Goal: Obtain resource: Download file/media

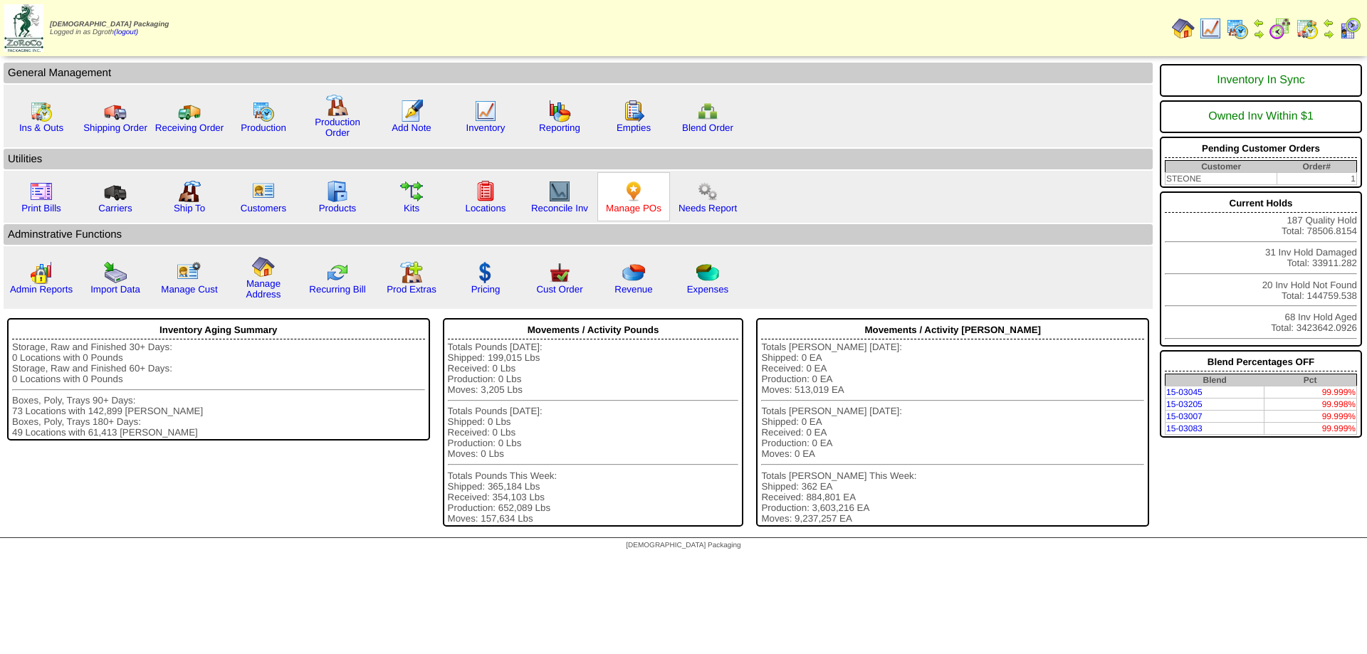
click at [634, 204] on link "Manage POs" at bounding box center [634, 208] width 56 height 11
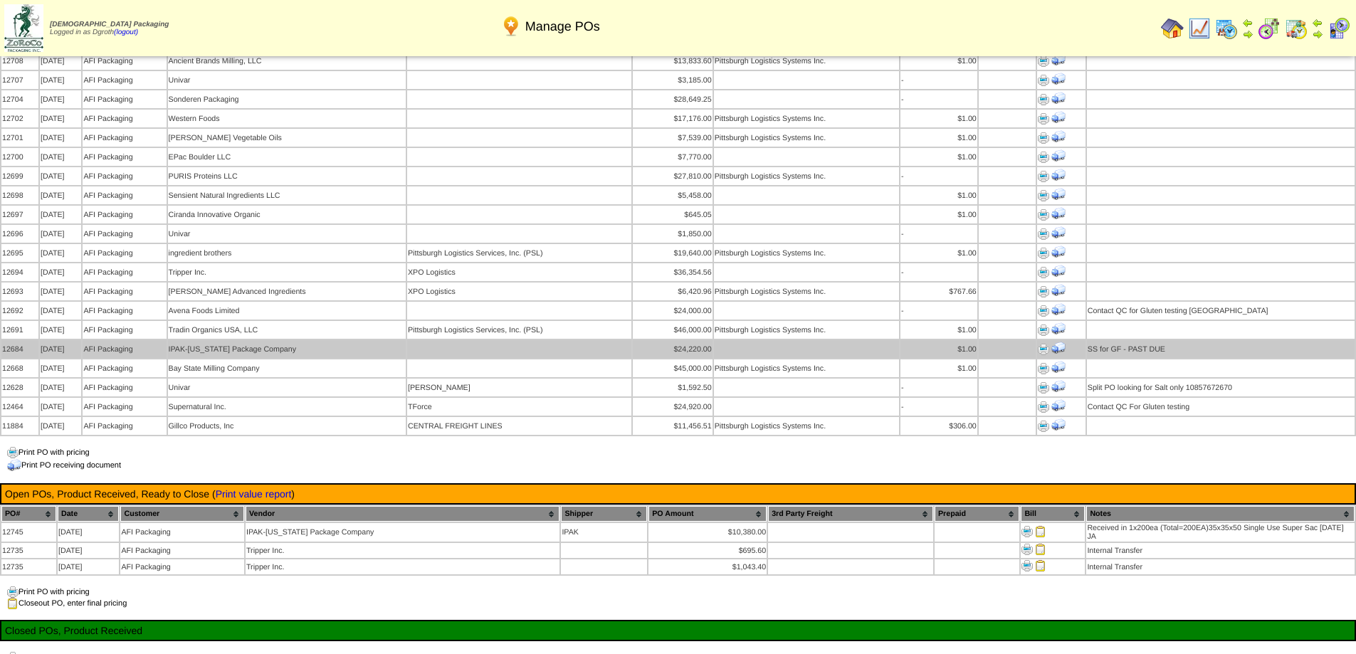
scroll to position [925, 0]
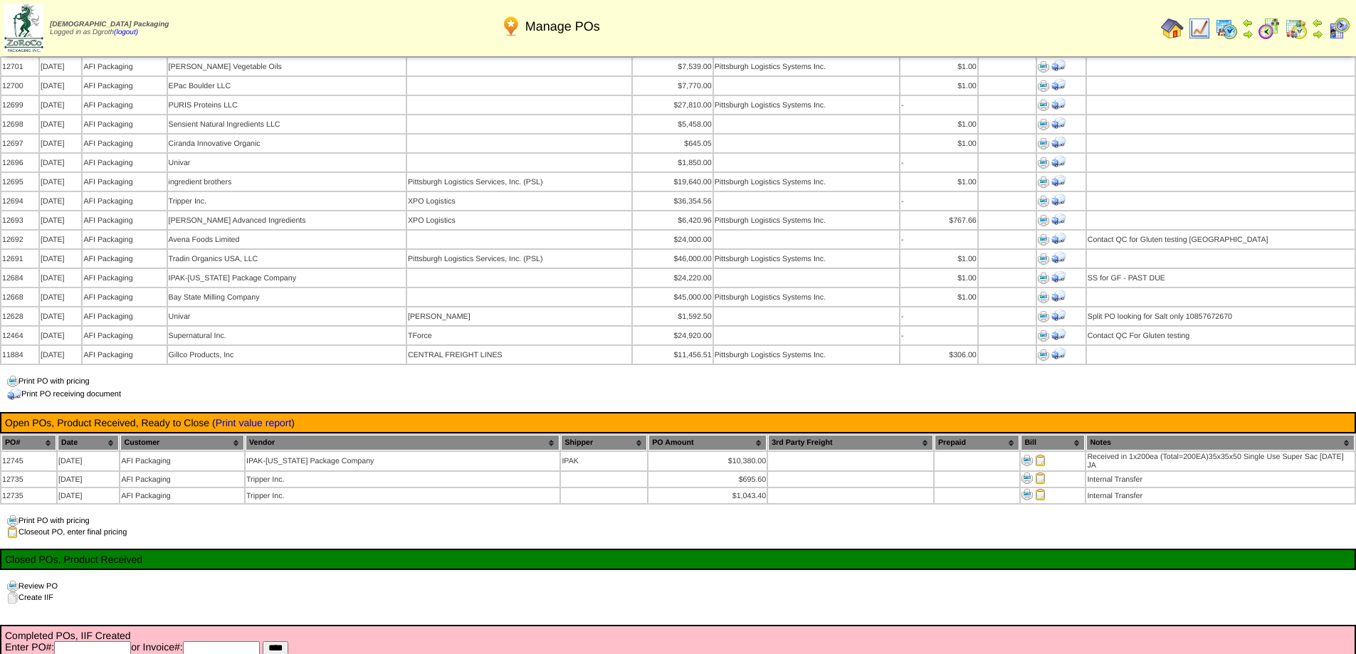
click at [1167, 27] on img at bounding box center [1172, 28] width 23 height 23
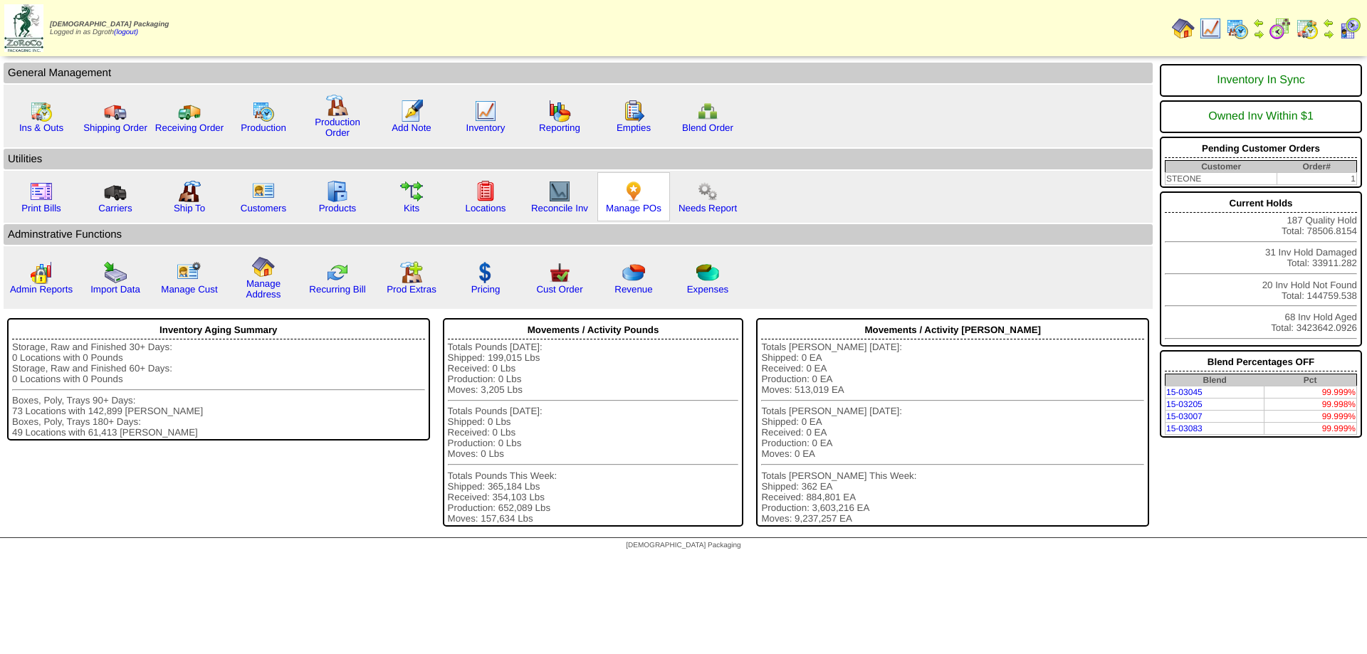
click at [634, 202] on img at bounding box center [633, 191] width 23 height 23
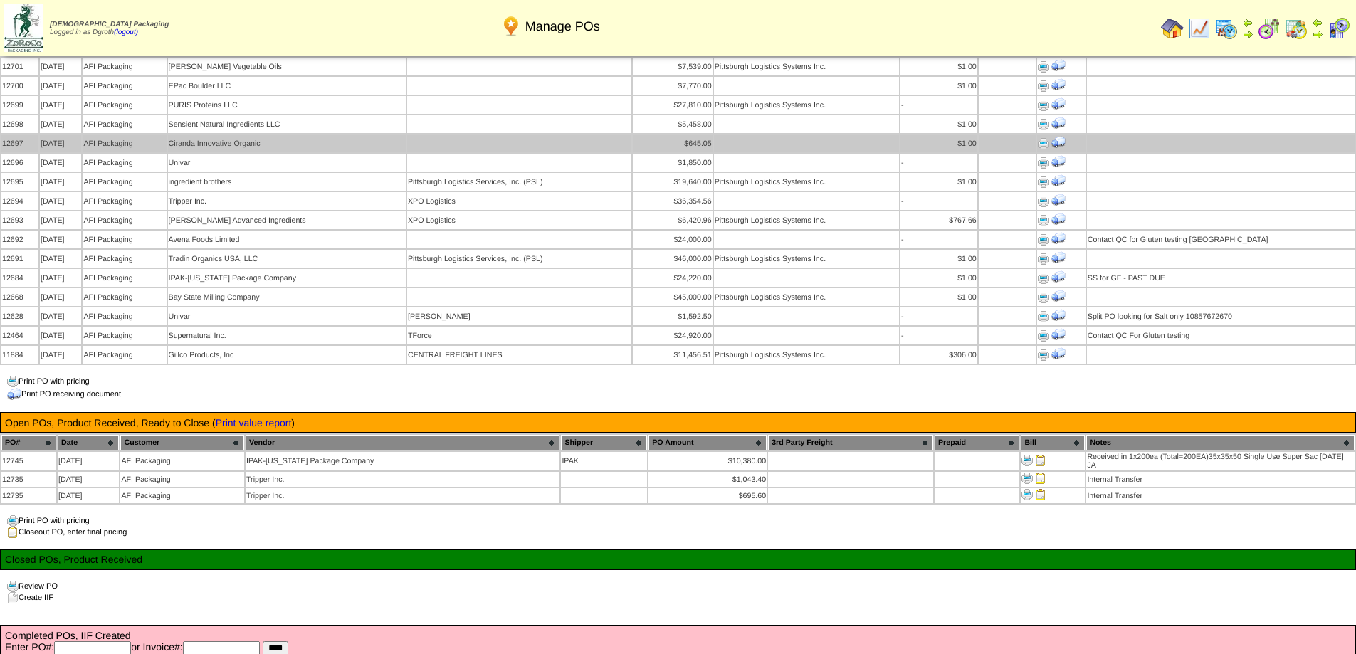
scroll to position [996, 0]
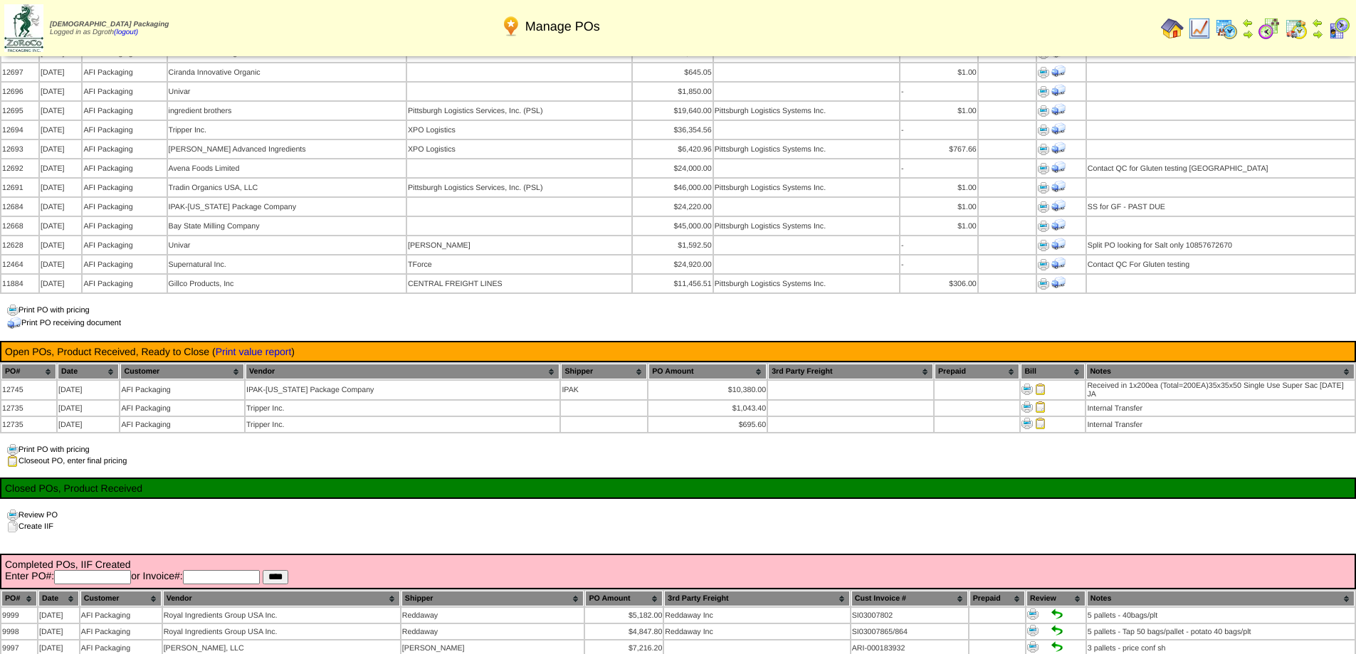
click at [1170, 30] on img at bounding box center [1172, 28] width 23 height 23
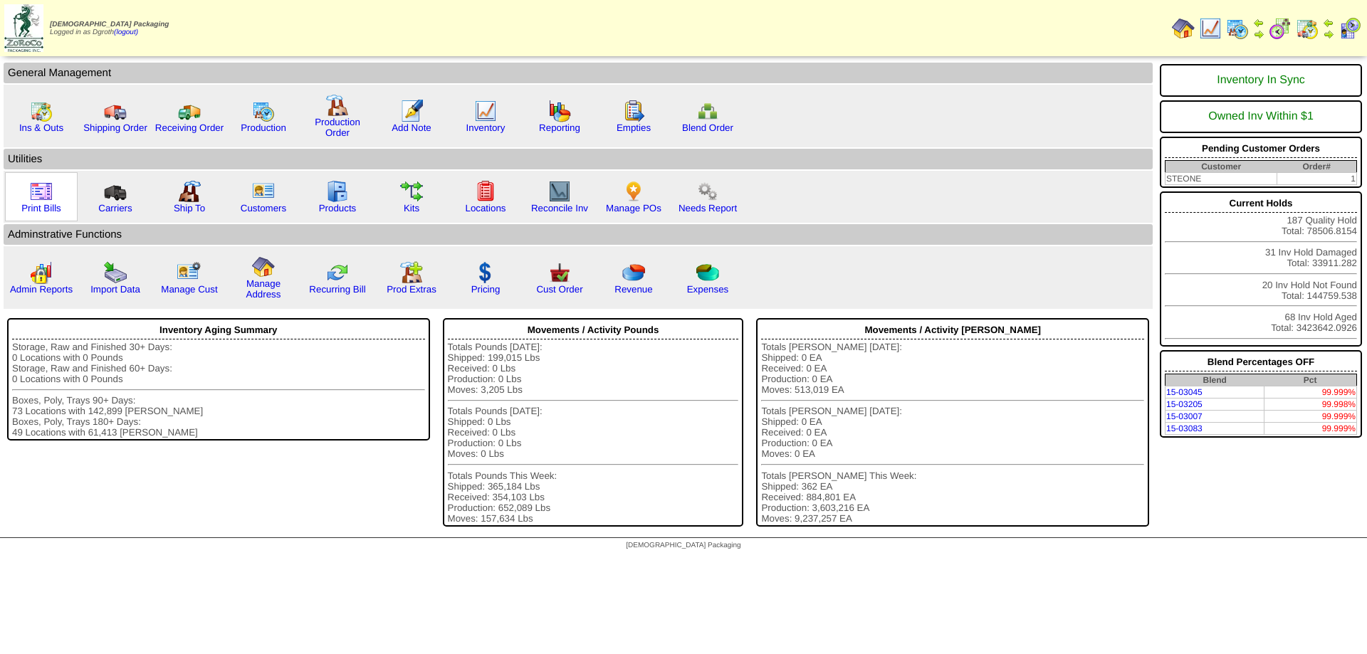
click at [46, 196] on img at bounding box center [41, 191] width 23 height 23
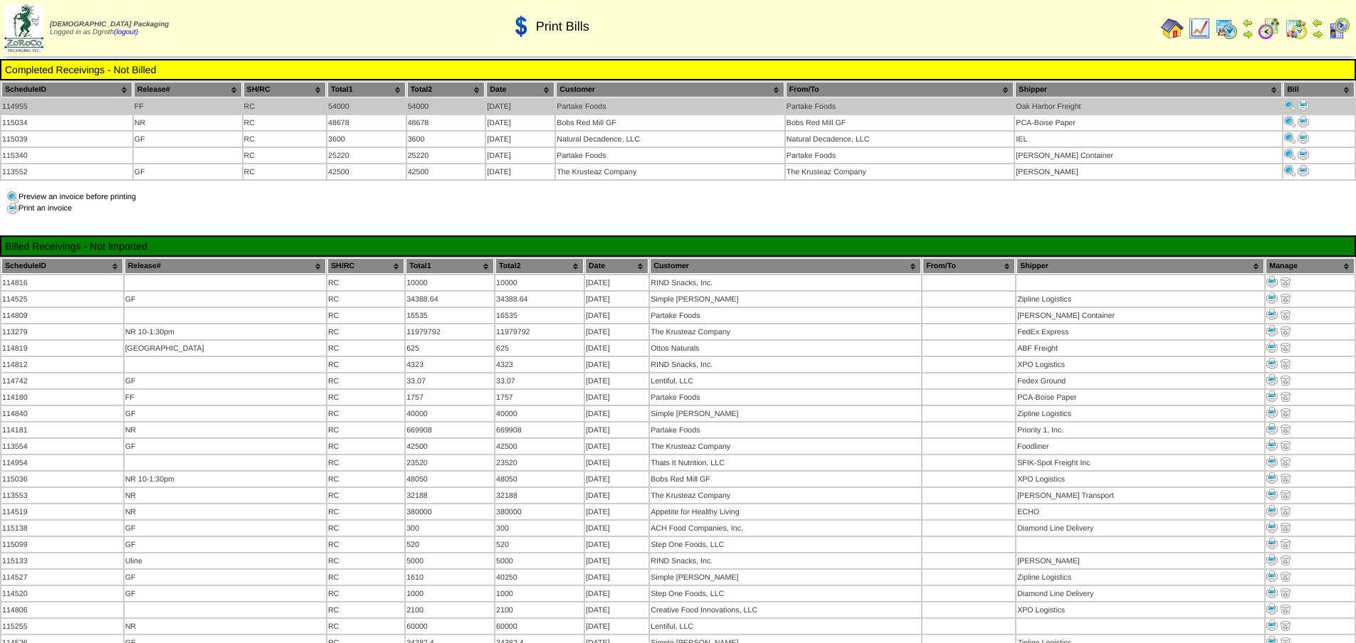
click at [1302, 105] on img at bounding box center [1303, 105] width 11 height 11
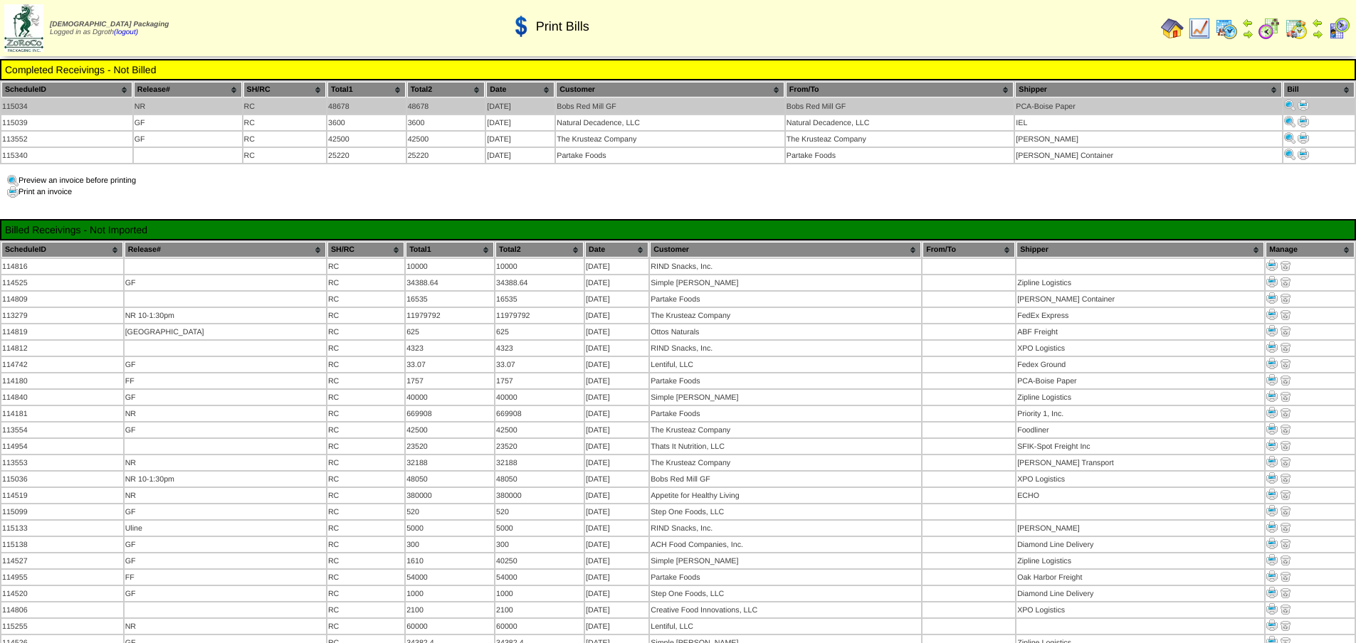
click at [1300, 107] on img at bounding box center [1303, 105] width 11 height 11
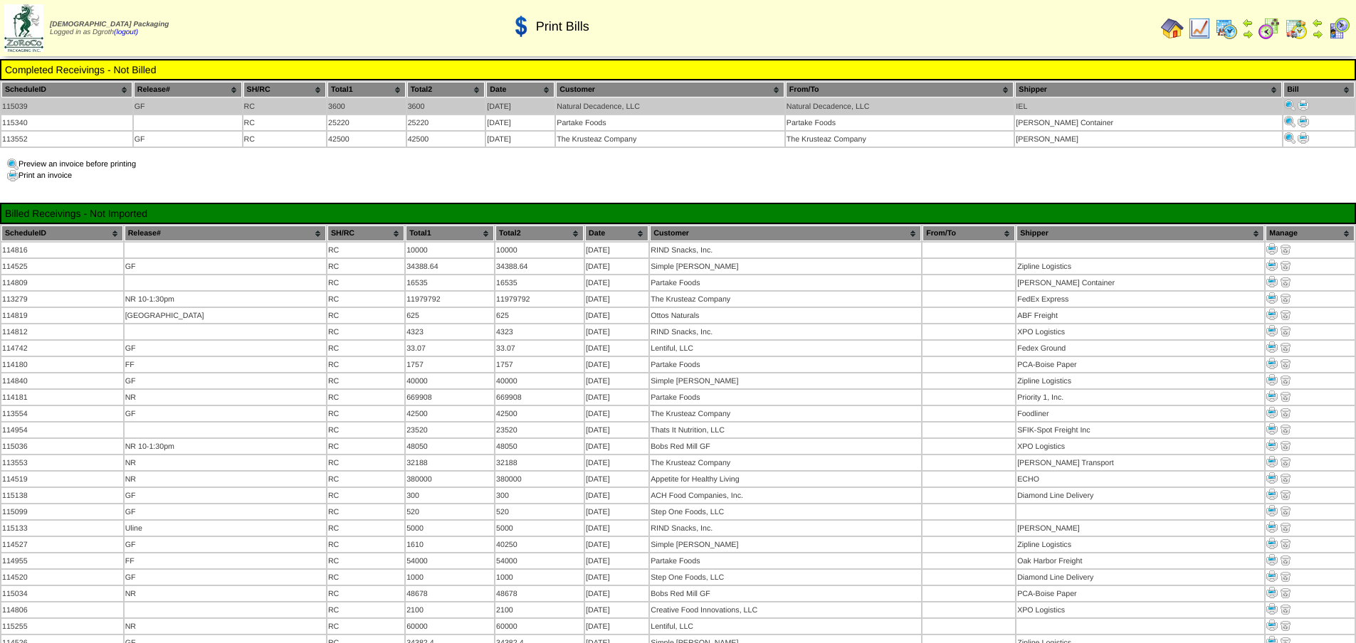
click at [1298, 102] on img at bounding box center [1303, 105] width 11 height 11
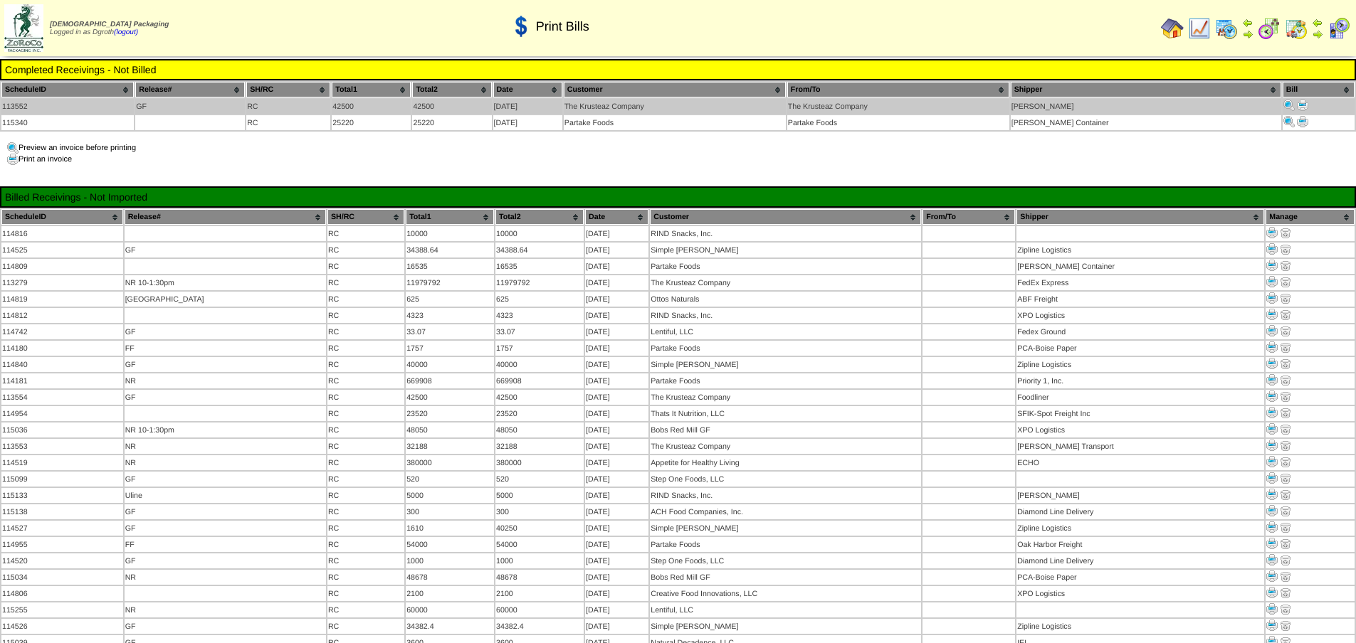
click at [1297, 105] on img at bounding box center [1302, 105] width 11 height 11
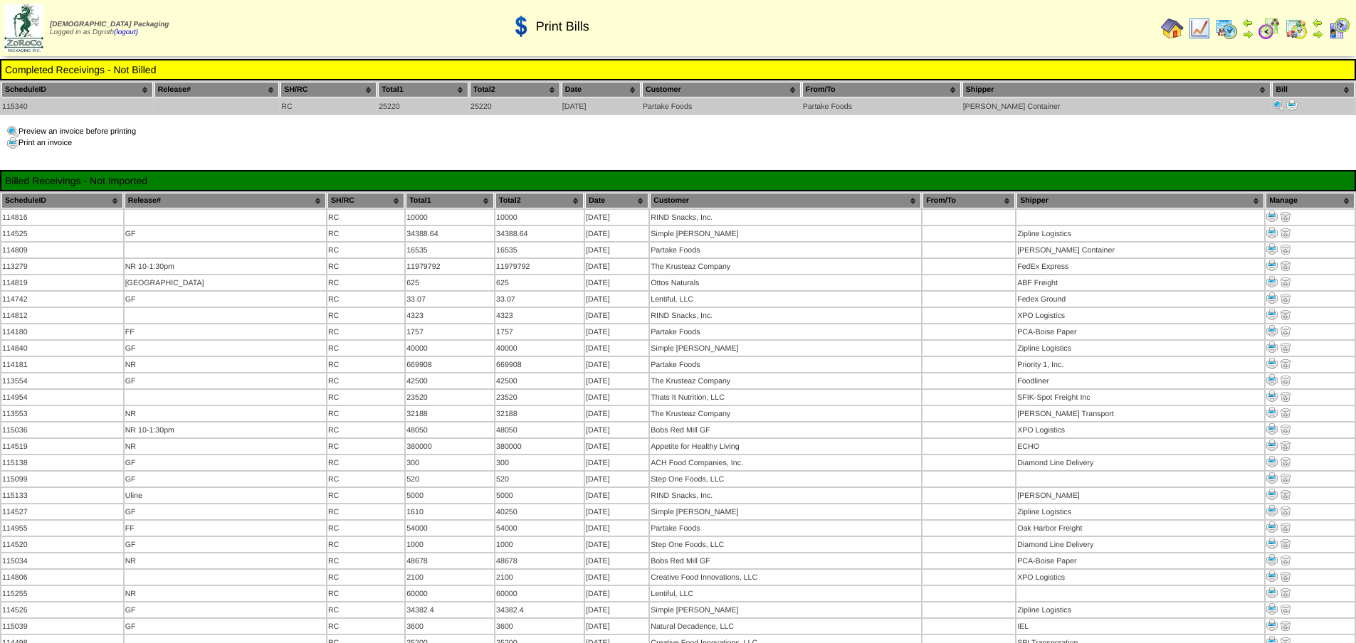
click at [1286, 102] on img at bounding box center [1291, 105] width 11 height 11
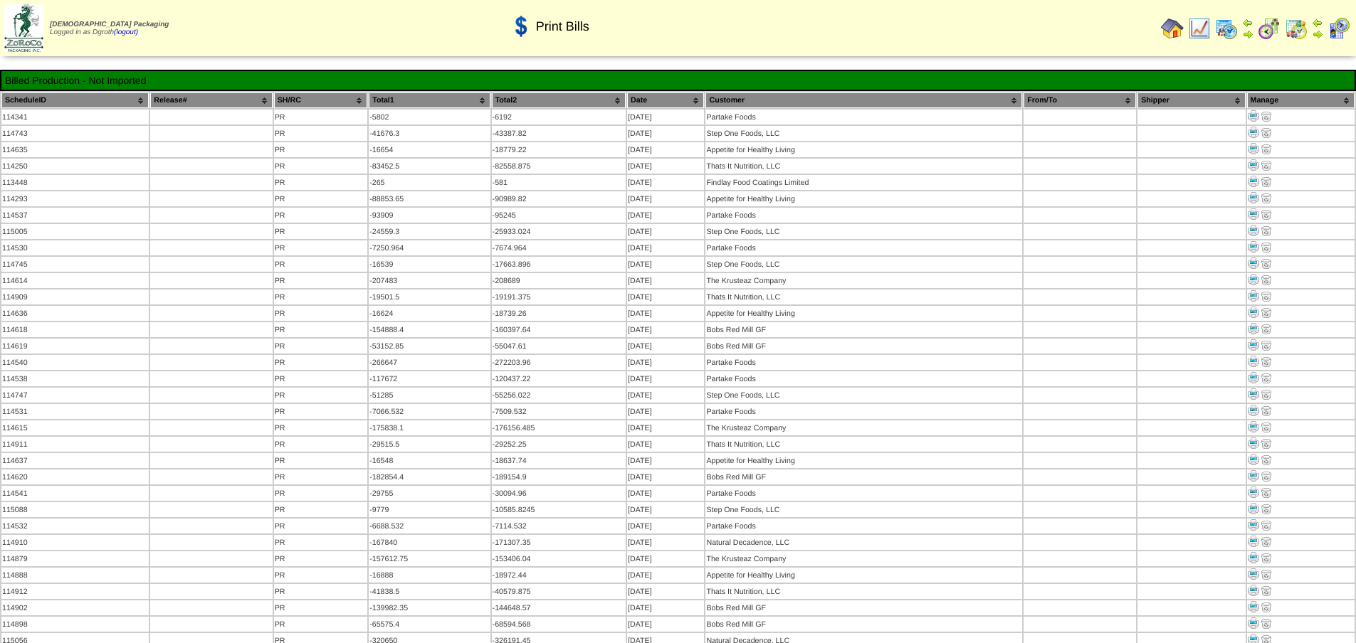
scroll to position [488, 0]
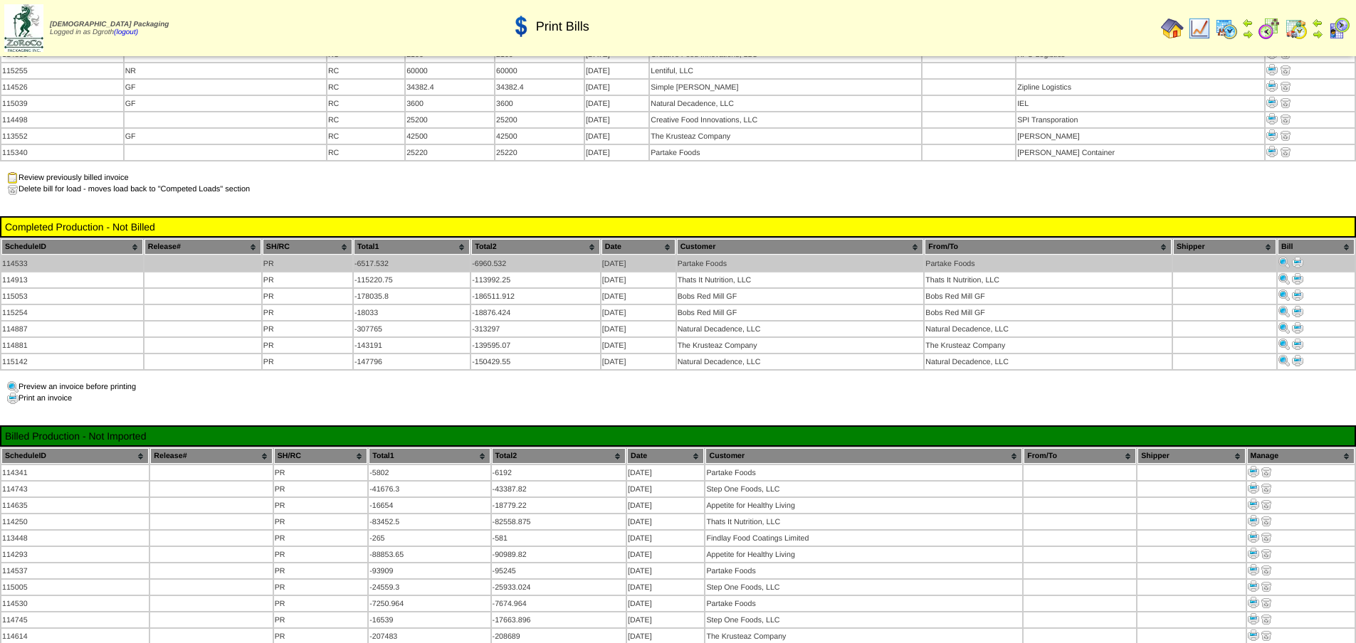
click at [1293, 257] on img at bounding box center [1297, 262] width 11 height 11
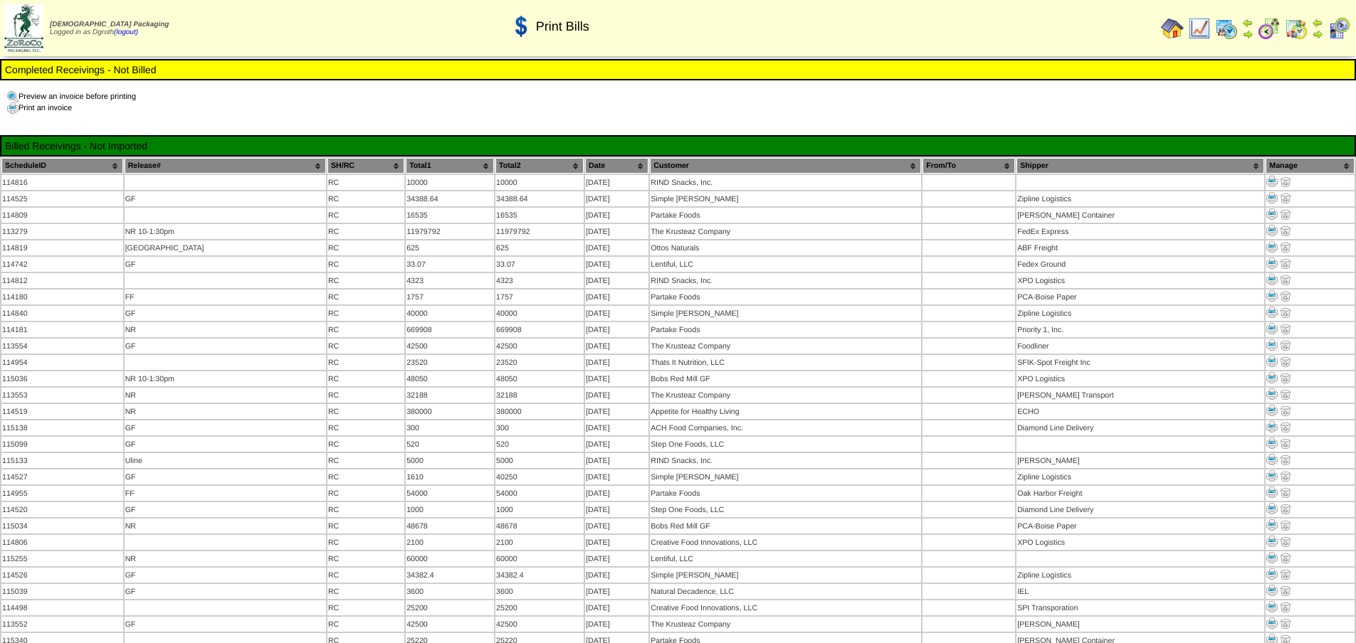
scroll to position [488, 0]
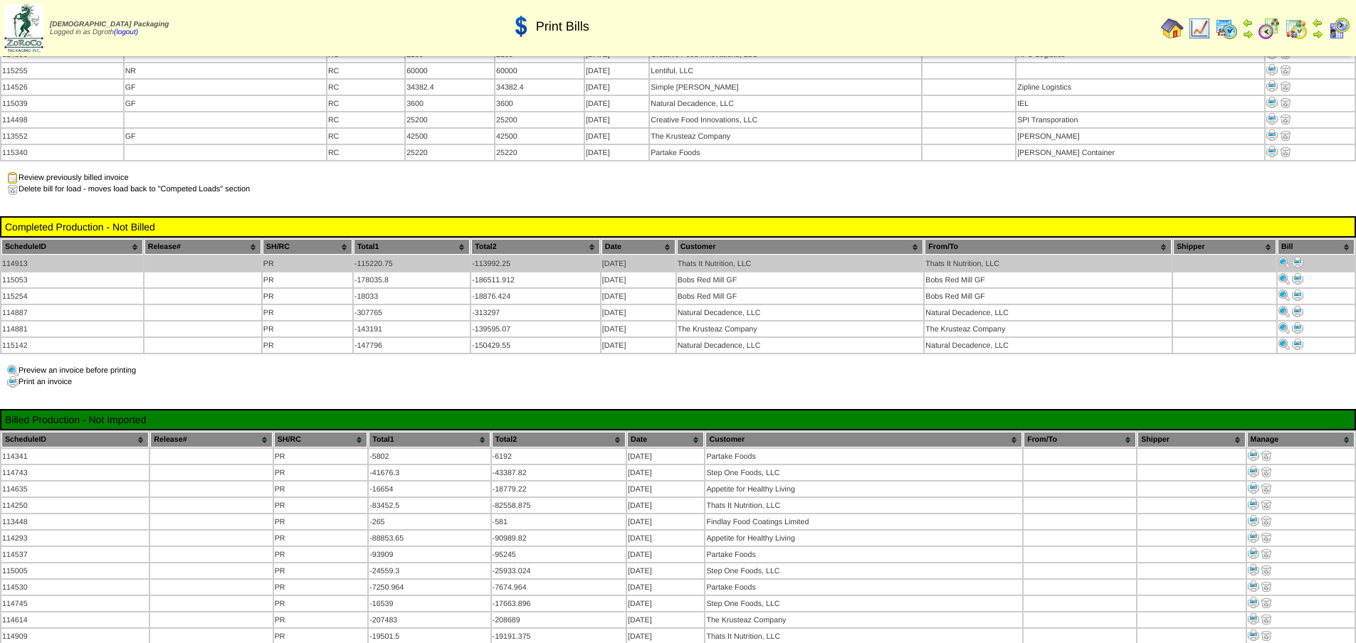
click at [1297, 257] on img at bounding box center [1297, 262] width 11 height 11
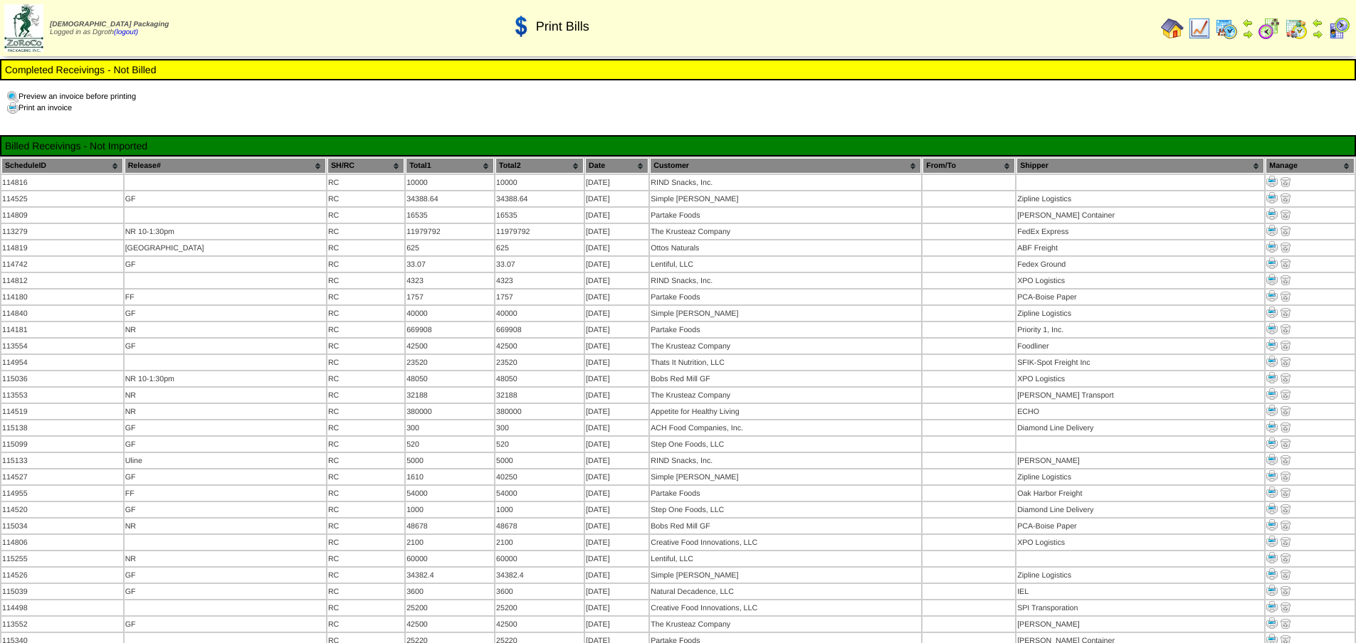
scroll to position [488, 0]
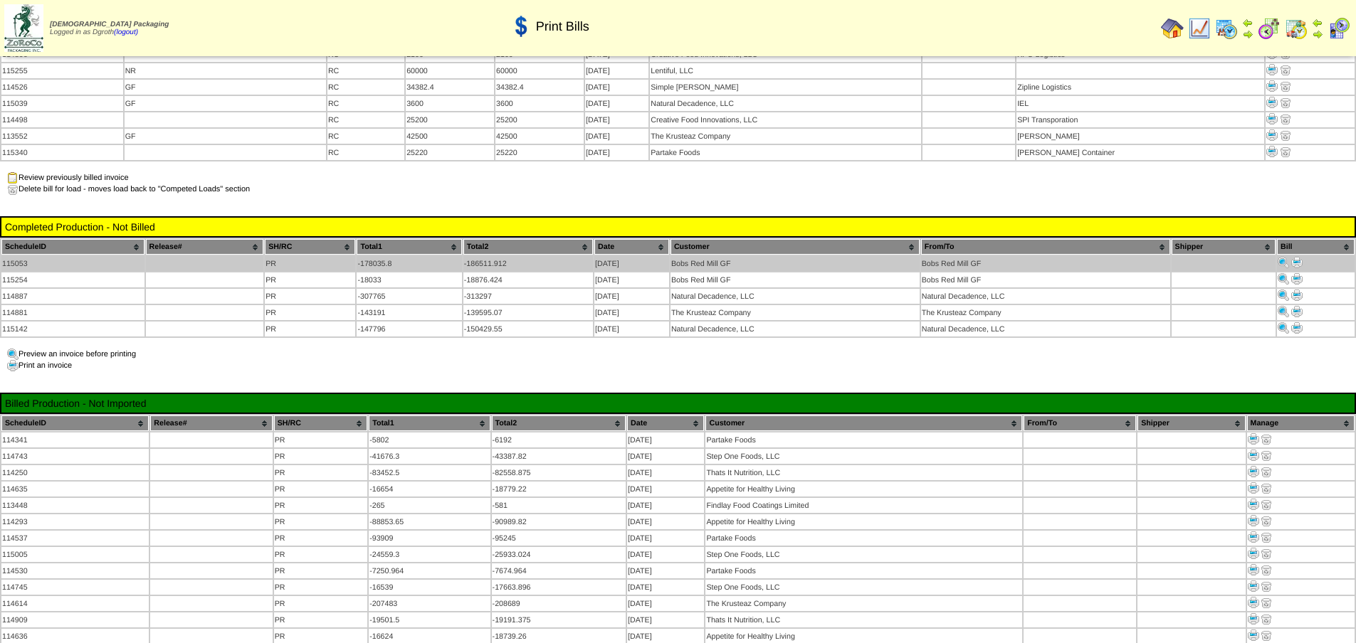
click at [1296, 257] on img at bounding box center [1296, 262] width 11 height 11
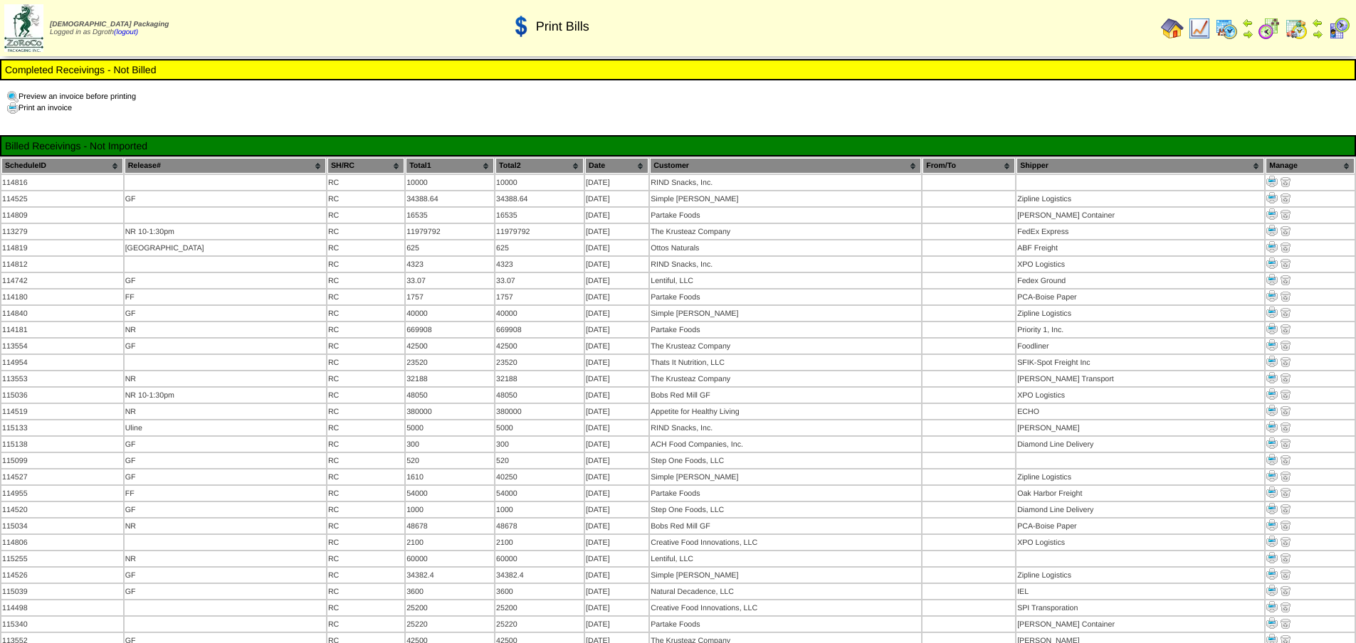
scroll to position [488, 0]
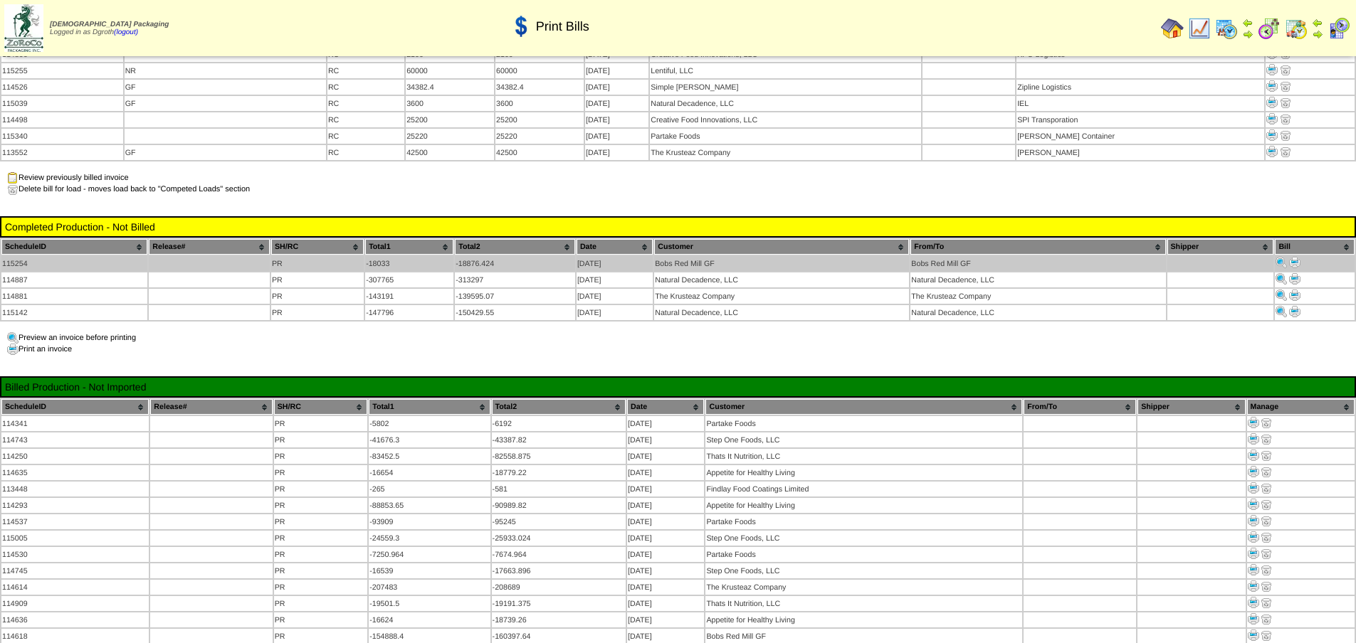
click at [1294, 257] on img at bounding box center [1294, 262] width 11 height 11
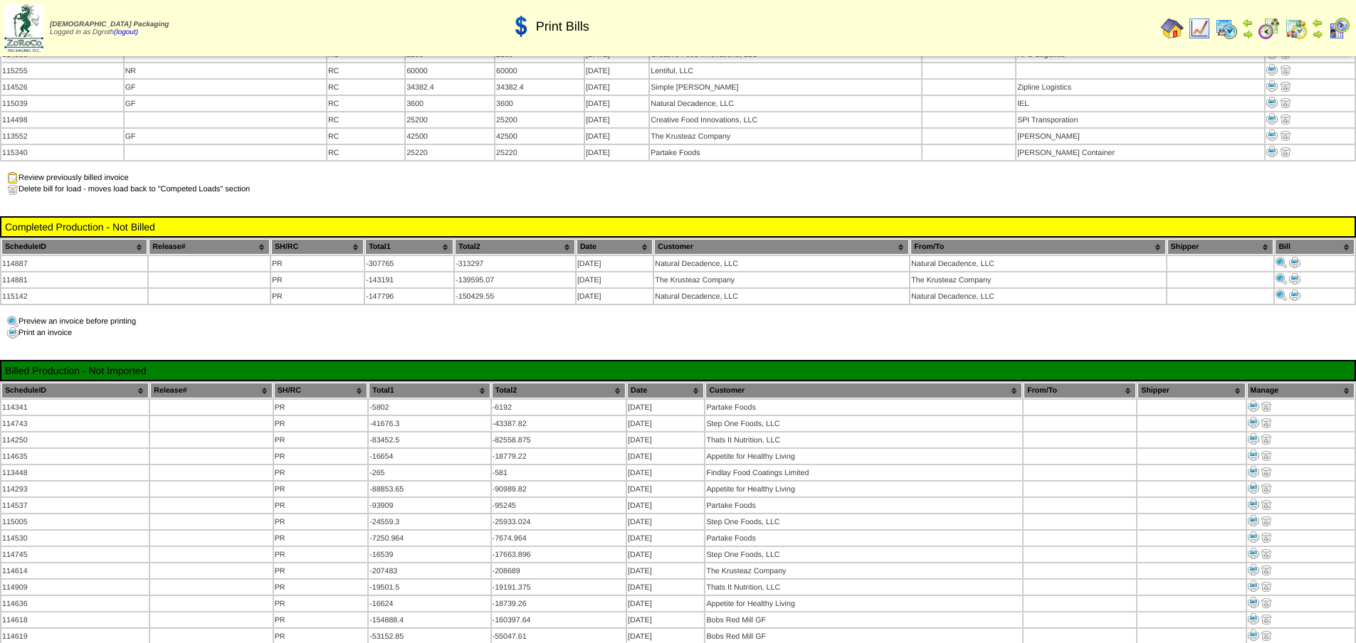
scroll to position [488, 0]
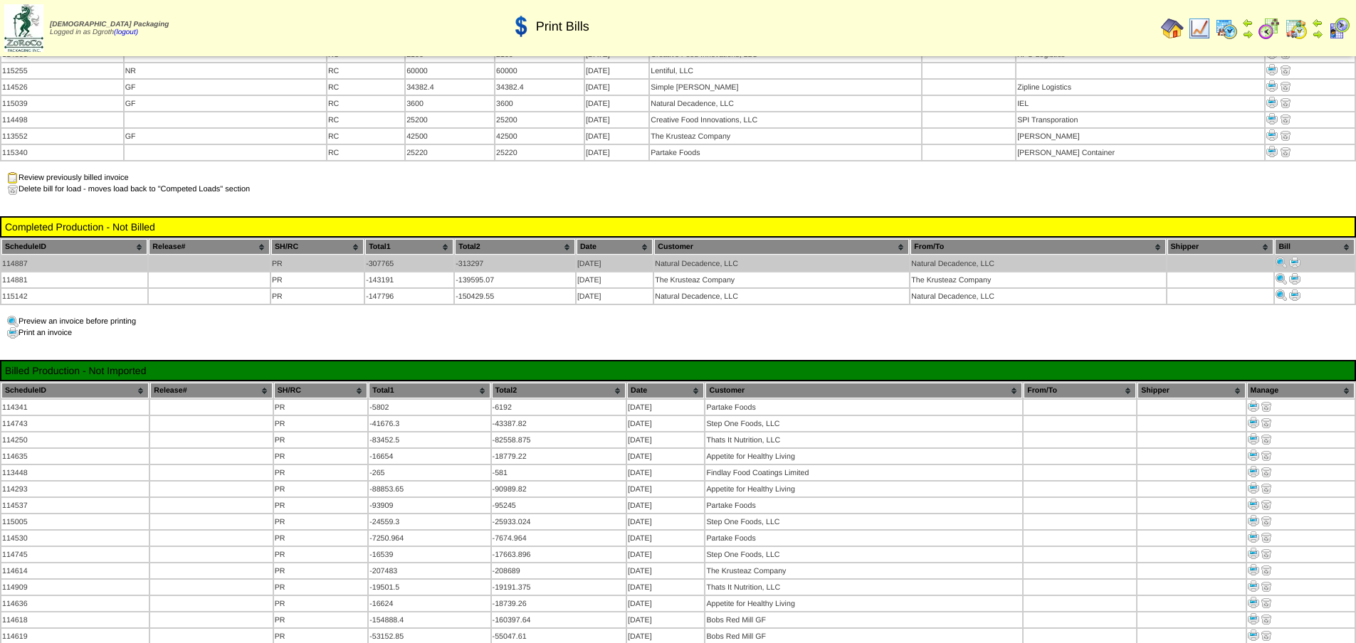
click at [1293, 257] on img at bounding box center [1294, 262] width 11 height 11
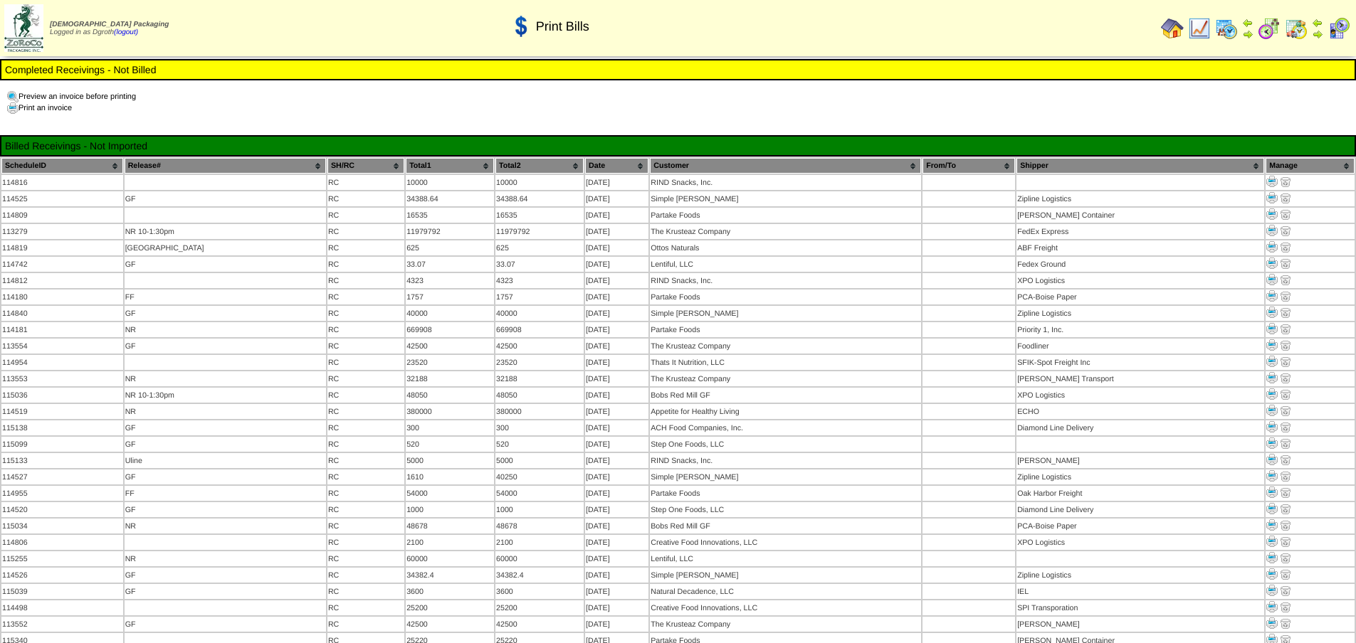
scroll to position [488, 0]
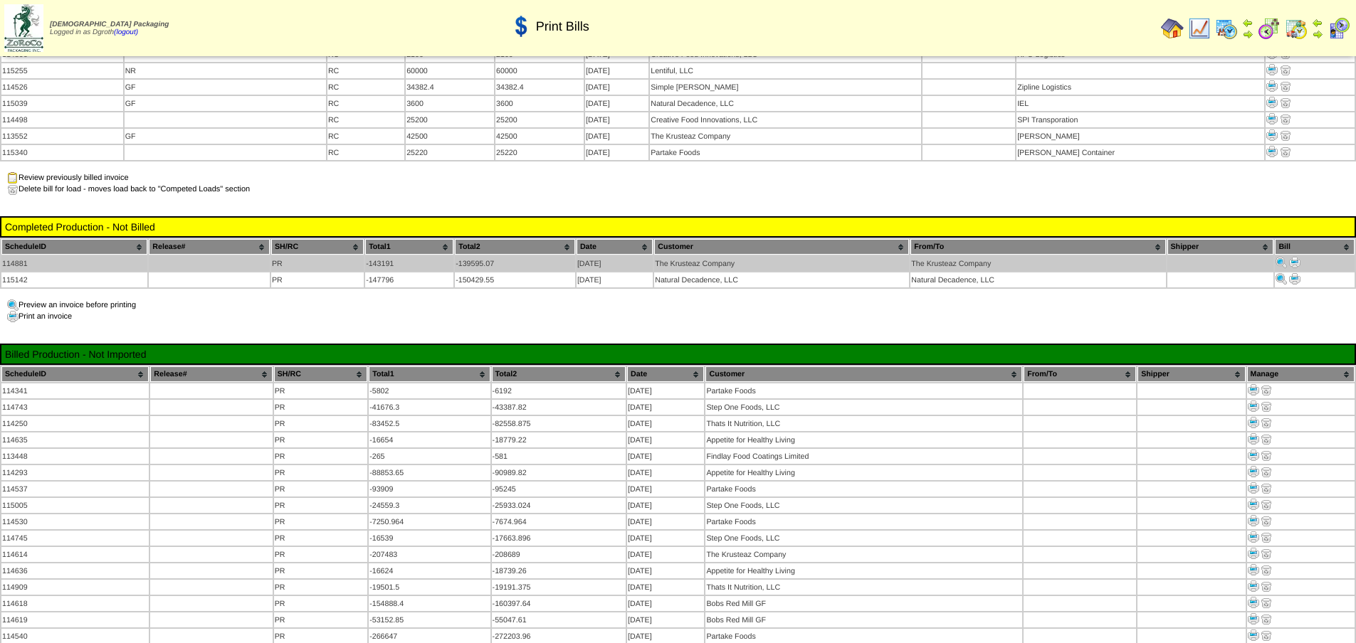
click at [1293, 257] on img at bounding box center [1294, 262] width 11 height 11
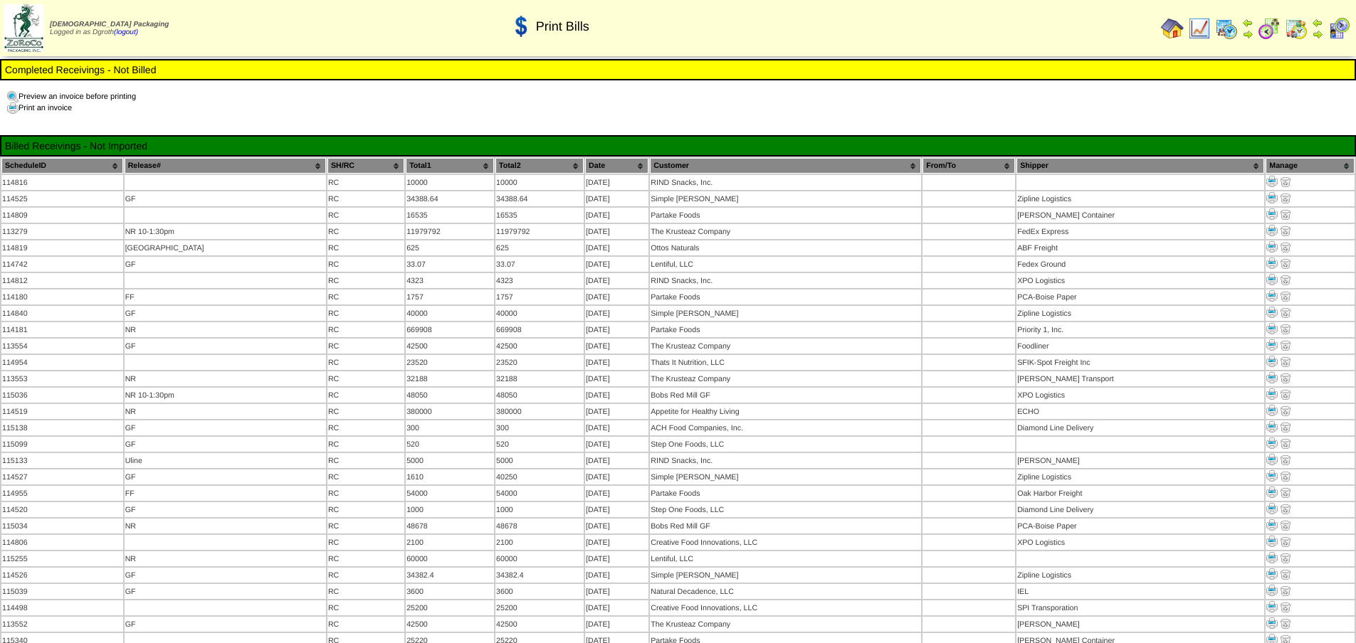
scroll to position [488, 0]
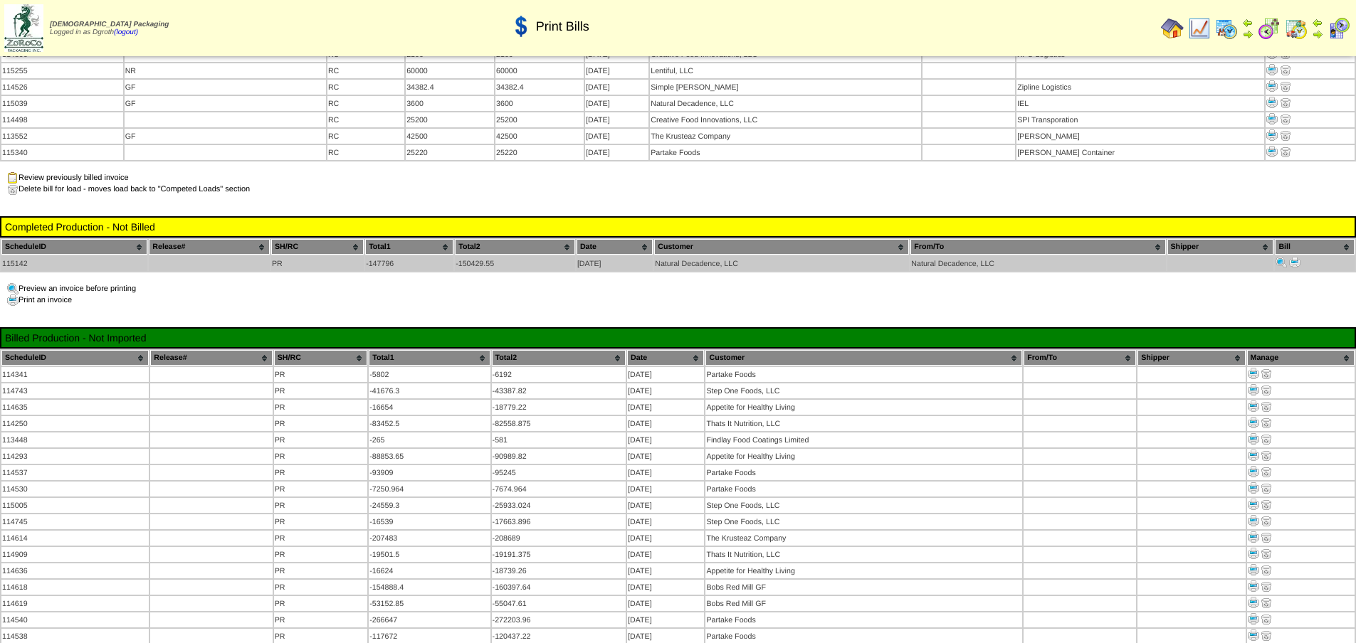
click at [1296, 257] on img at bounding box center [1294, 262] width 11 height 11
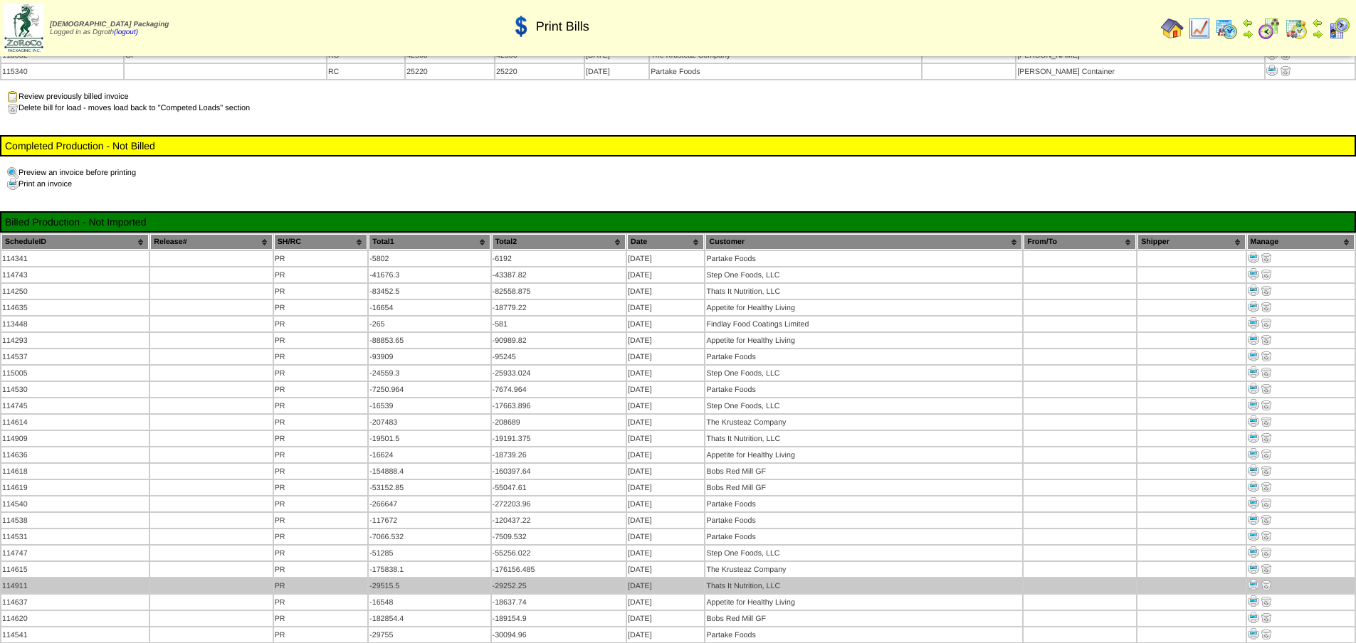
scroll to position [968, 0]
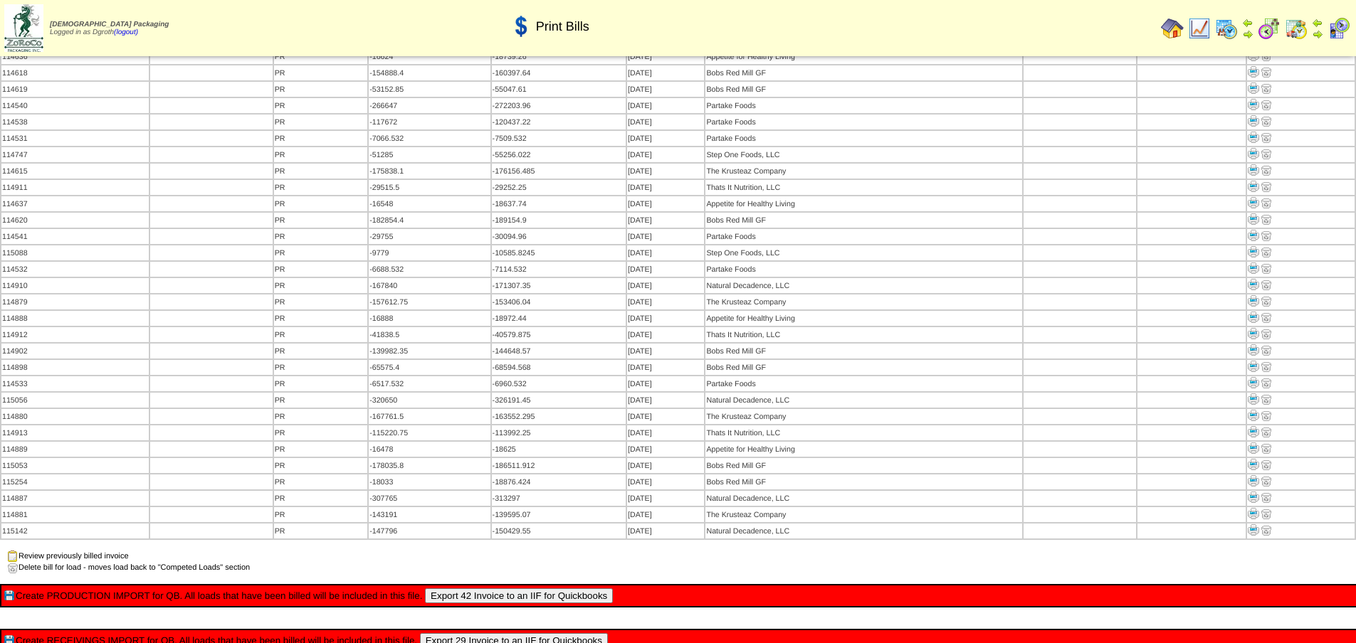
click at [496, 589] on button "Export 42 Invoice to an IIF for Quickbooks" at bounding box center [519, 596] width 188 height 15
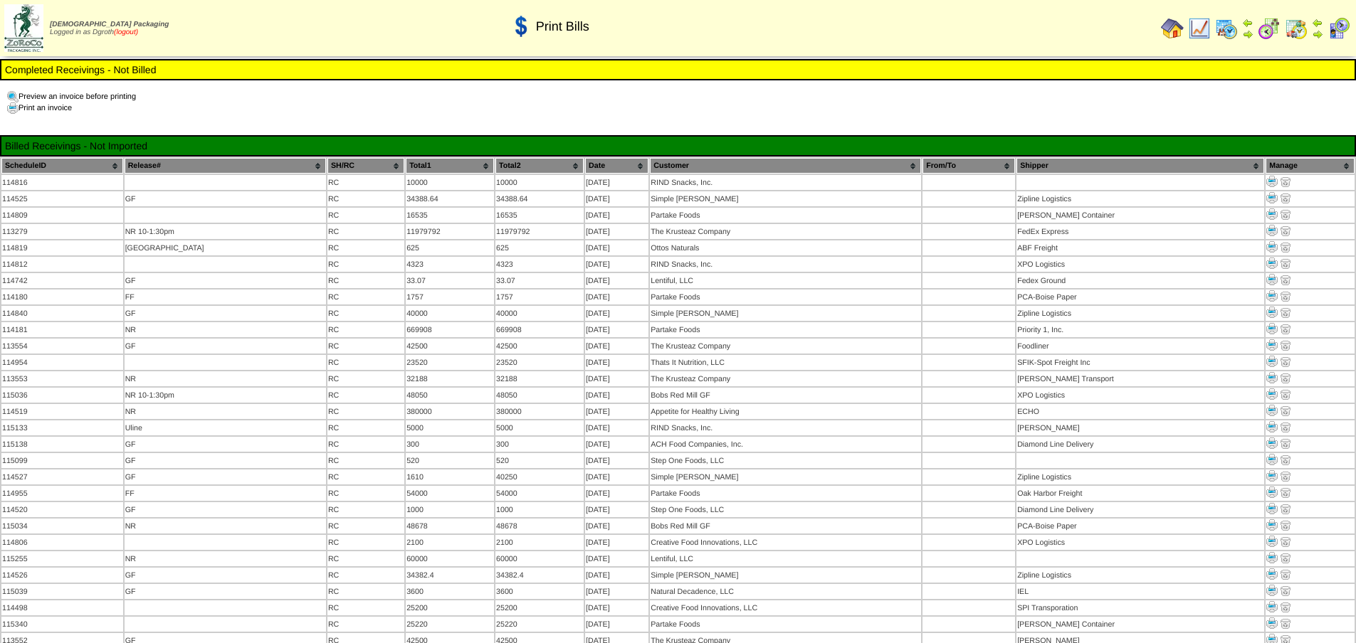
click at [130, 29] on link "(logout)" at bounding box center [126, 32] width 24 height 8
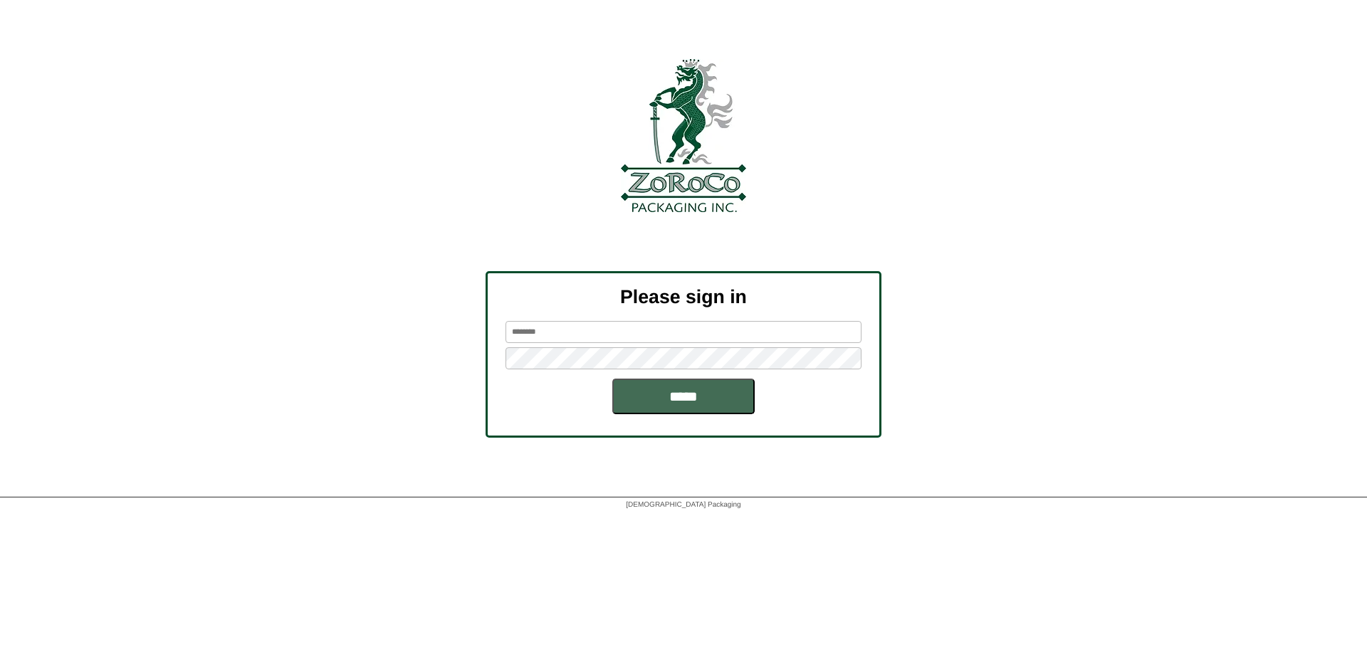
type input "******"
click at [691, 403] on input "*****" at bounding box center [683, 397] width 142 height 36
